Goal: Find contact information: Find contact information

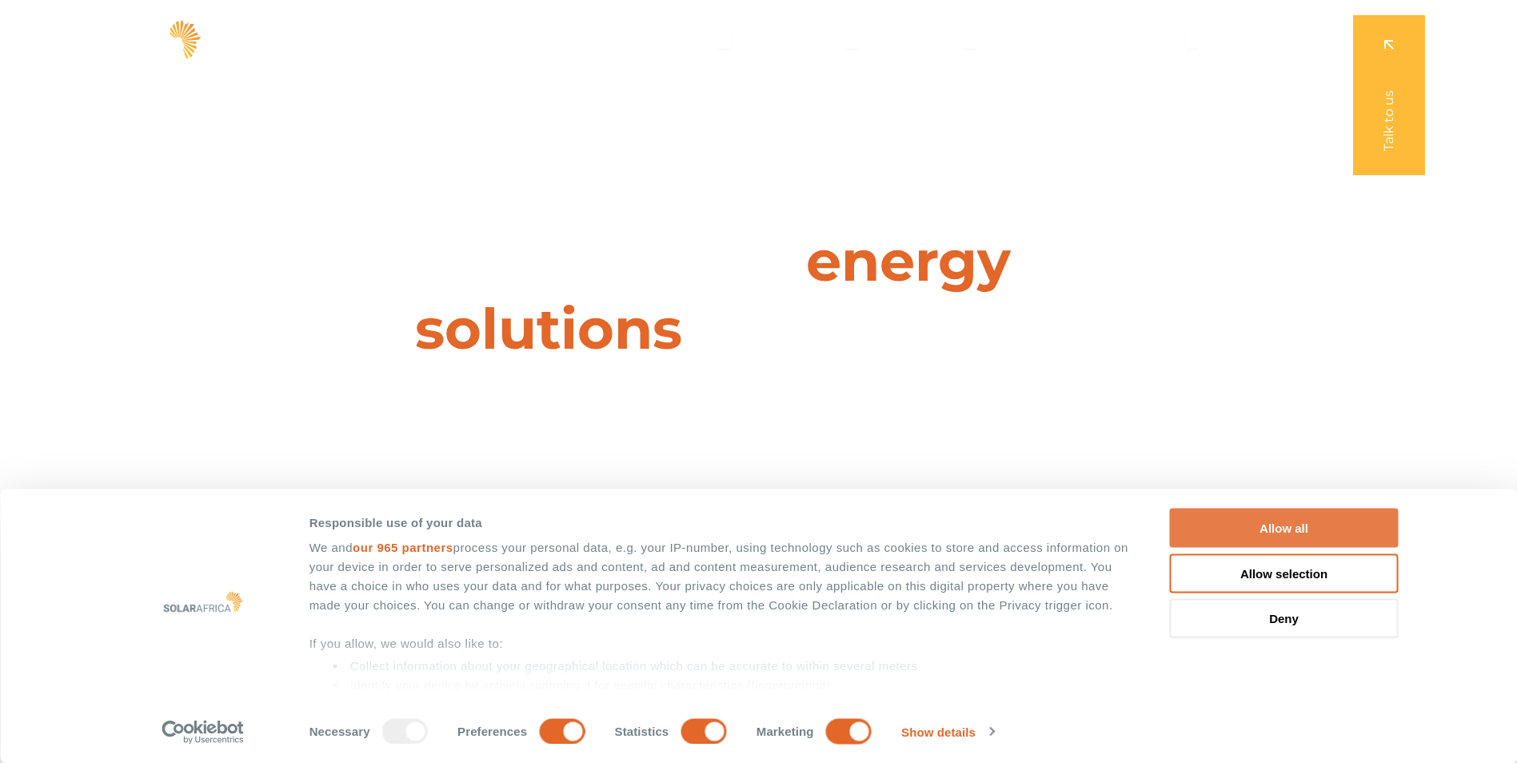
click at [1277, 522] on button "Allow all" at bounding box center [1284, 527] width 229 height 39
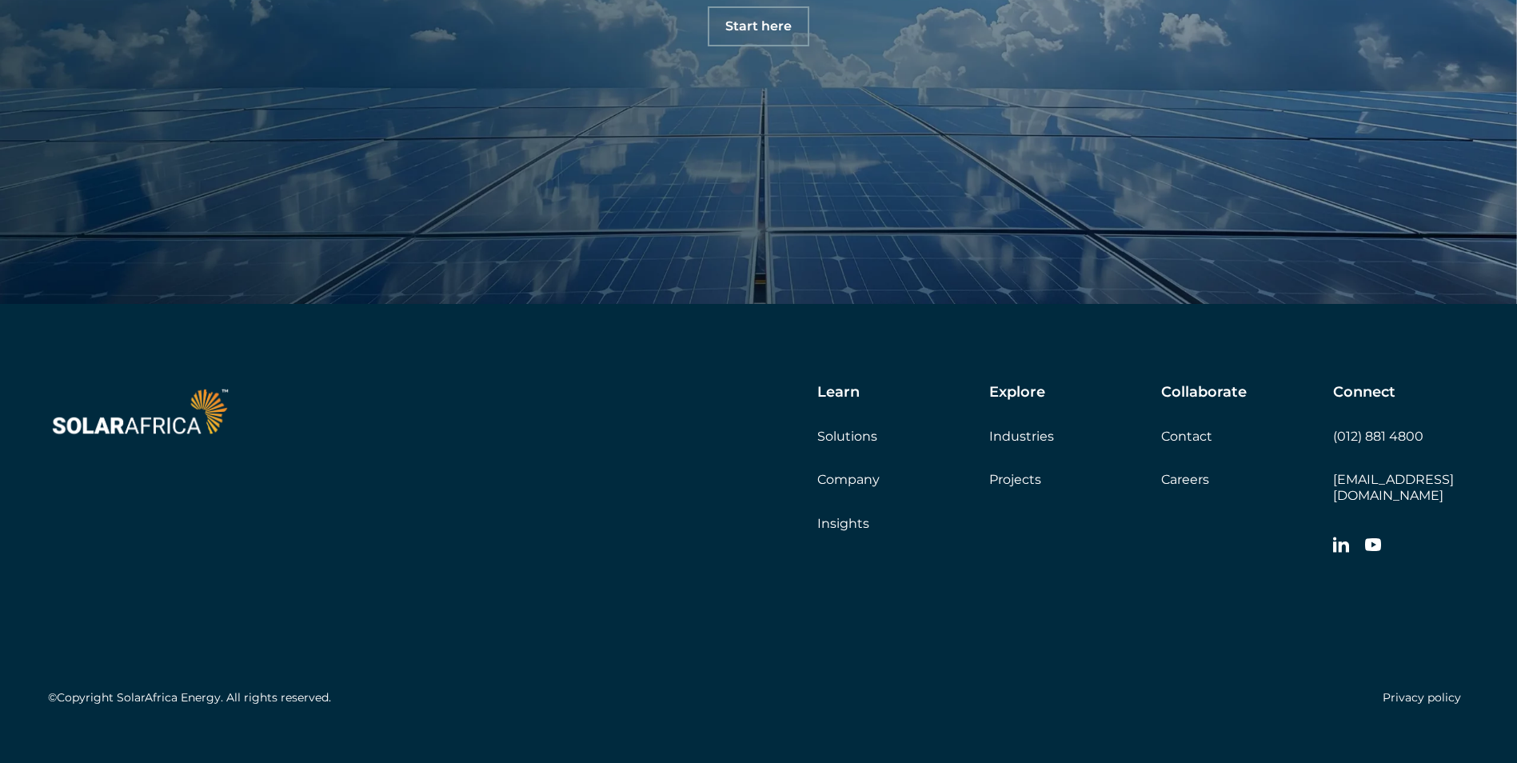
scroll to position [5654, 0]
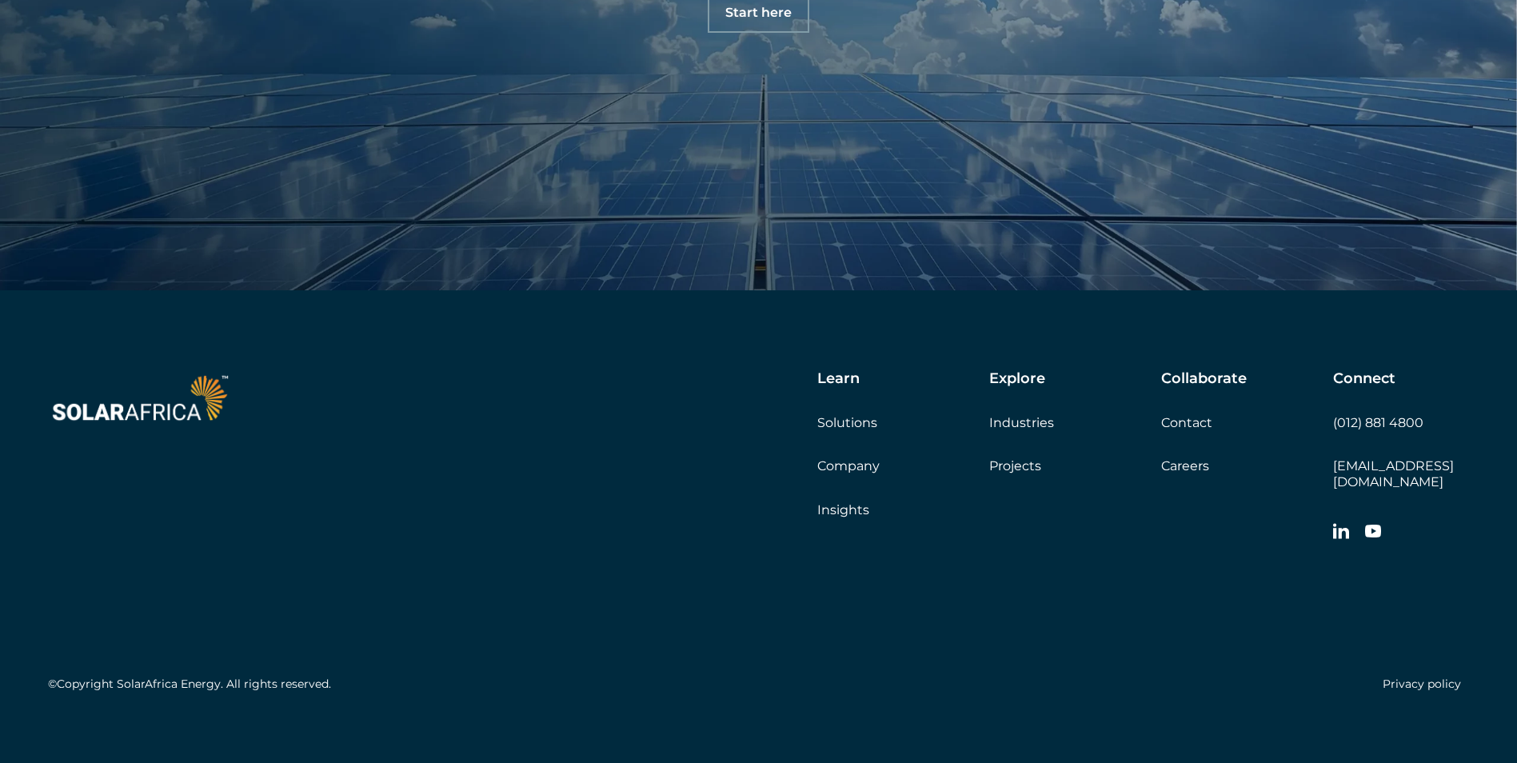
click at [1184, 427] on link "Contact" at bounding box center [1186, 422] width 51 height 15
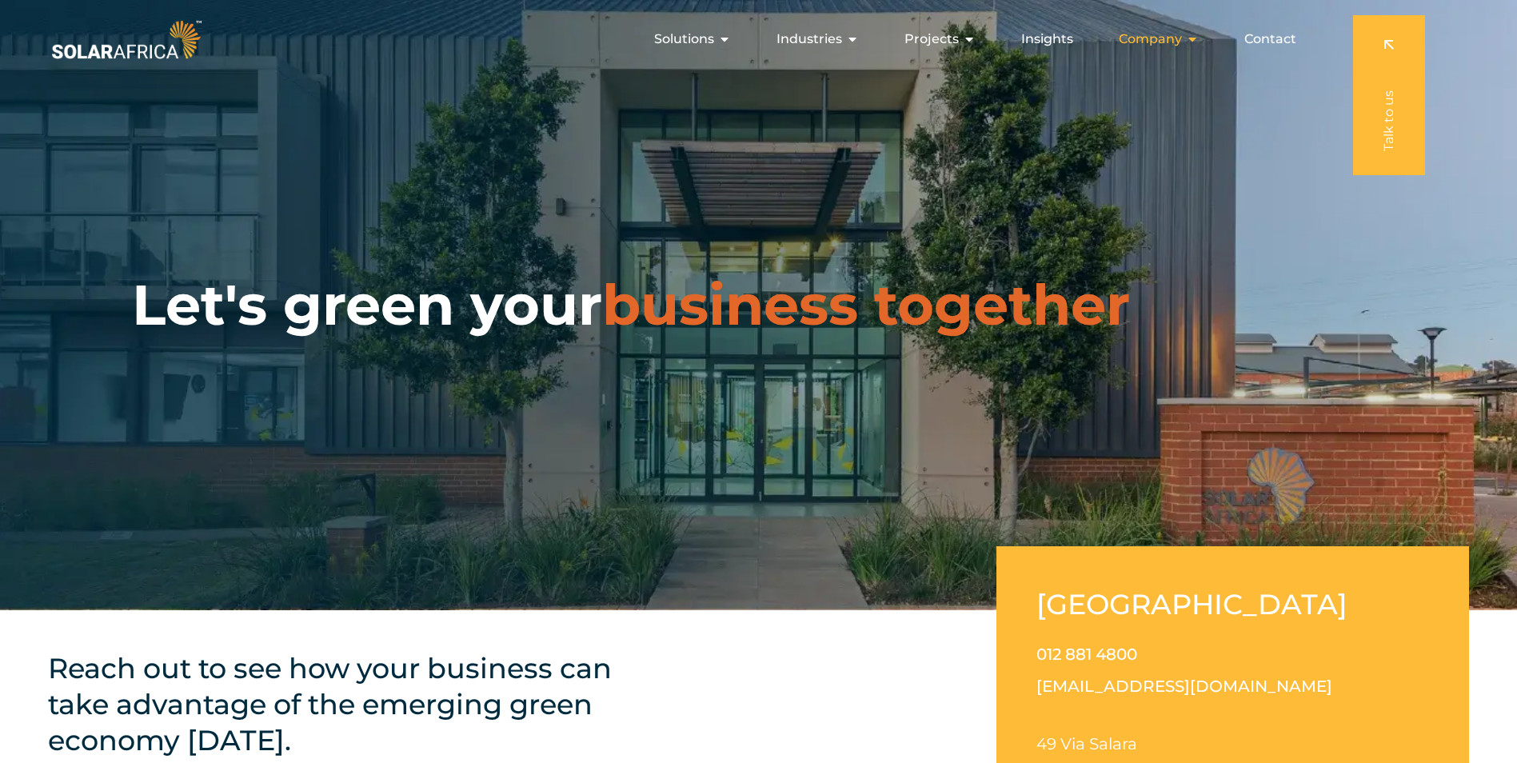
click at [1193, 42] on icon "Menu" at bounding box center [1192, 39] width 13 height 13
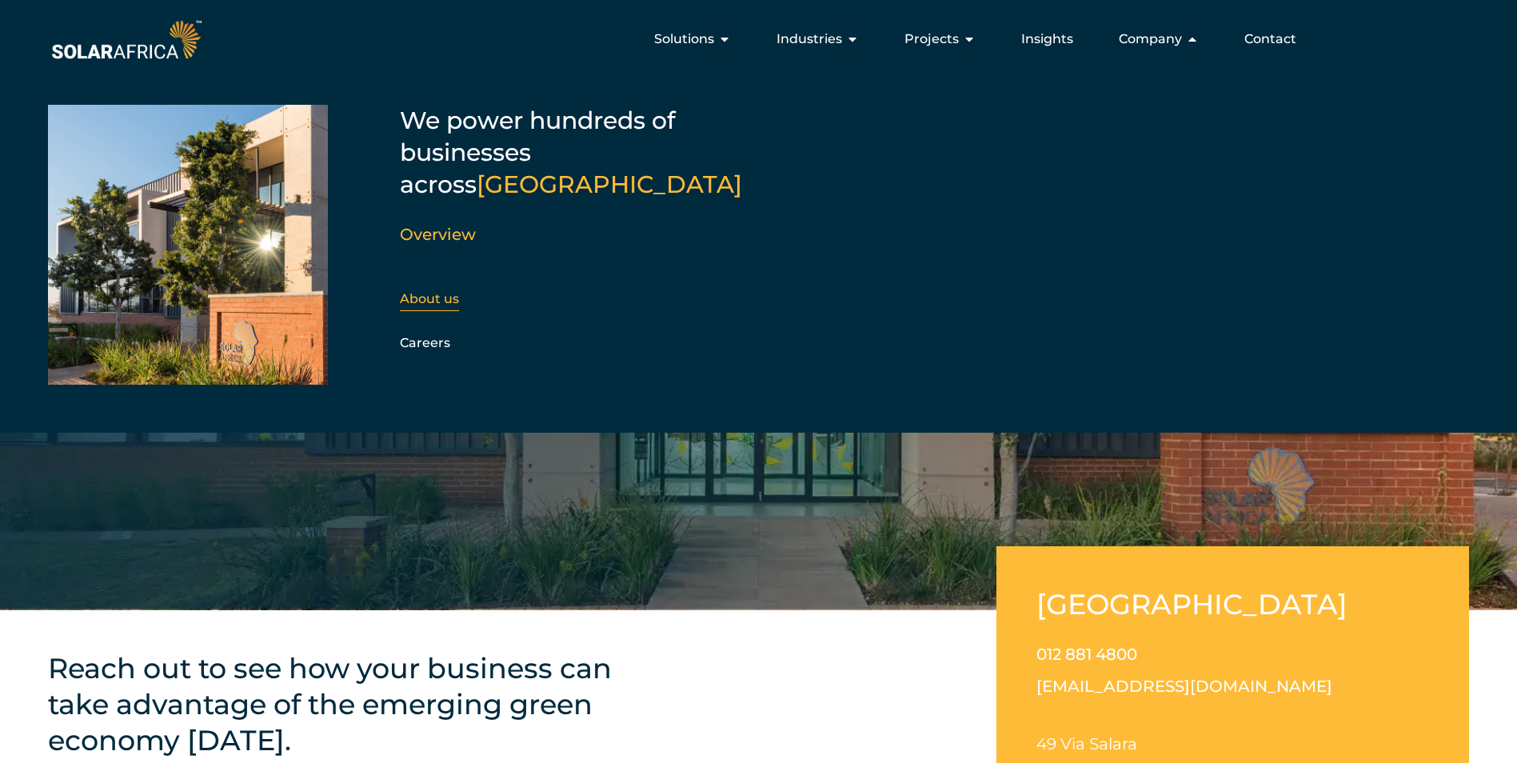
click at [450, 291] on link "About us" at bounding box center [429, 298] width 59 height 15
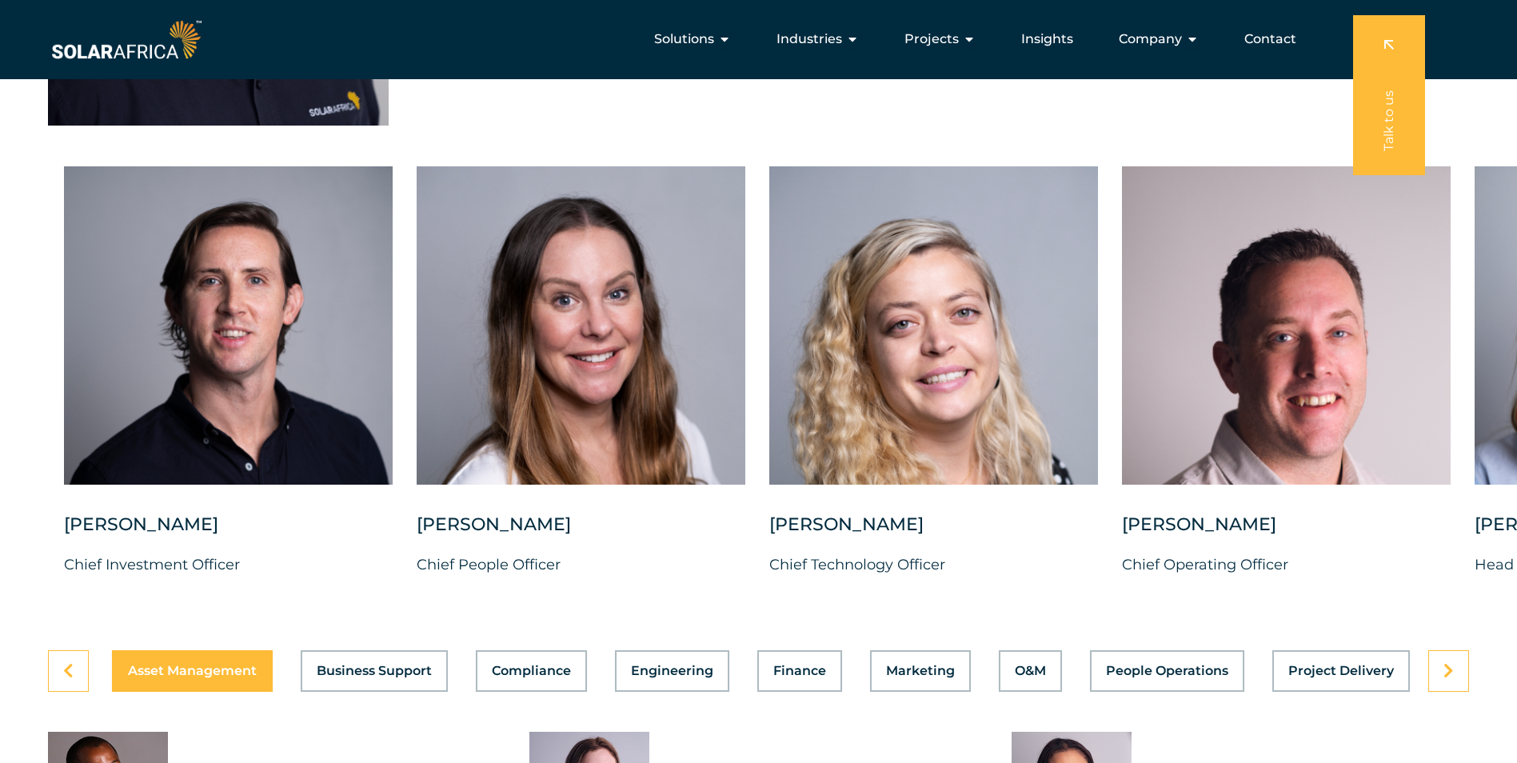
scroll to position [3934, 0]
